Goal: Task Accomplishment & Management: Use online tool/utility

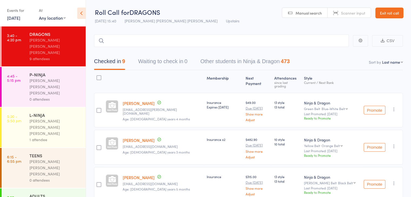
click at [32, 72] on div "P-NINJA" at bounding box center [55, 75] width 52 height 6
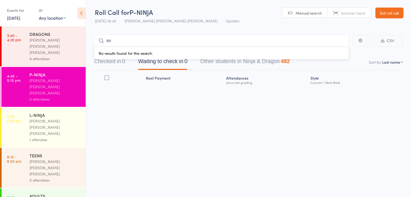
type input "s"
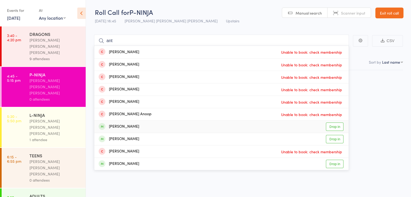
type input "ant"
click at [123, 130] on div "[PERSON_NAME]" at bounding box center [119, 127] width 41 height 6
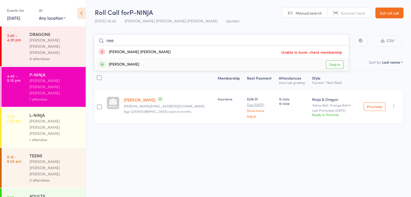
type input "nee"
click at [140, 66] on div "[PERSON_NAME] Drop in" at bounding box center [221, 65] width 254 height 12
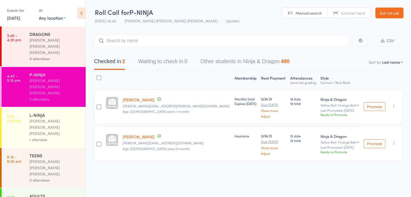
click at [63, 118] on div "[PERSON_NAME] [PERSON_NAME] [PERSON_NAME]" at bounding box center [55, 127] width 52 height 19
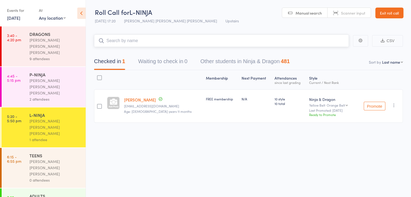
click at [141, 40] on input "search" at bounding box center [221, 41] width 255 height 12
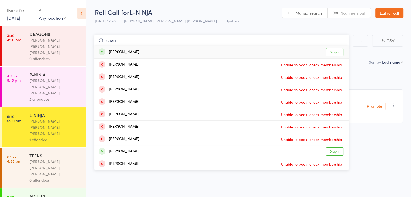
type input "chan"
click at [165, 54] on div "[PERSON_NAME] Drop in" at bounding box center [221, 52] width 254 height 12
type input "c"
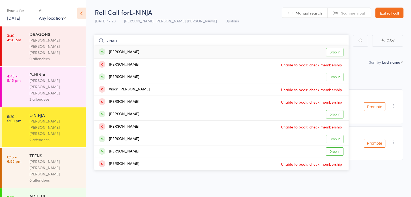
type input "viaan"
click at [318, 52] on div "[PERSON_NAME] Drop in" at bounding box center [221, 52] width 254 height 12
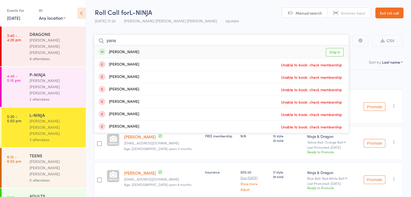
type input "yana"
click at [234, 52] on div "[PERSON_NAME] Drop in" at bounding box center [221, 52] width 254 height 12
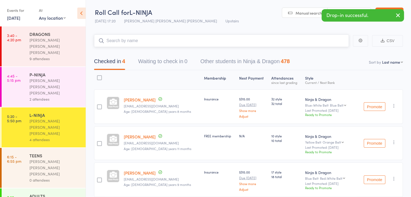
scroll to position [59, 0]
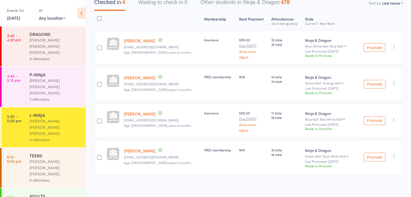
click at [213, 167] on div "FREE membership" at bounding box center [219, 156] width 35 height 33
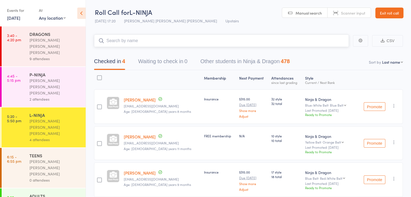
click at [157, 44] on input "search" at bounding box center [221, 41] width 255 height 12
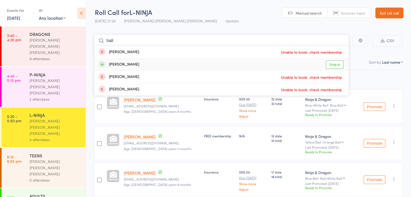
type input "hall"
click at [217, 70] on div "[PERSON_NAME] Drop in" at bounding box center [221, 65] width 254 height 12
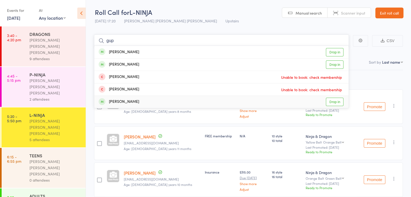
type input "gup"
click at [205, 96] on div "[PERSON_NAME] Drop in" at bounding box center [221, 102] width 254 height 12
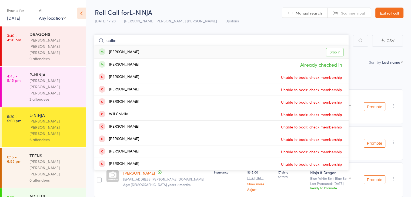
type input "collin"
click at [192, 53] on div "[PERSON_NAME] Drop in" at bounding box center [221, 52] width 254 height 12
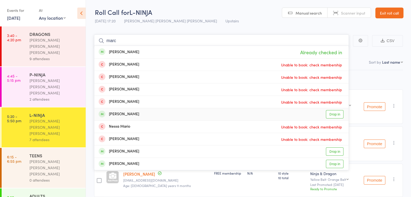
type input "marc"
click at [190, 113] on div "[PERSON_NAME] Drop in" at bounding box center [221, 114] width 254 height 12
